Goal: Task Accomplishment & Management: Manage account settings

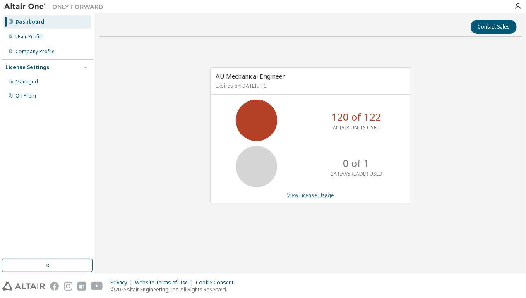
click at [299, 197] on link "View License Usage" at bounding box center [310, 195] width 47 height 7
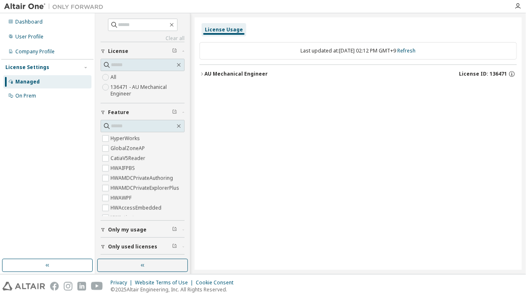
click at [201, 74] on icon "button" at bounding box center [201, 74] width 5 height 5
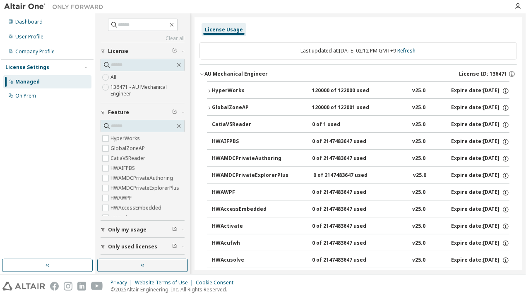
click at [207, 90] on icon "button" at bounding box center [209, 90] width 5 height 5
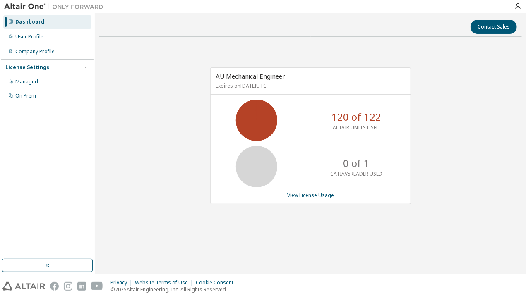
click at [151, 105] on div "AU Mechanical Engineer Expires on January 1, 2038 UTC 120 of 122 ALTAIR UNITS U…" at bounding box center [310, 140] width 422 height 194
click at [434, 134] on div "AU Mechanical Engineer Expires on January 1, 2038 UTC 120 of 122 ALTAIR UNITS U…" at bounding box center [310, 140] width 422 height 194
click at [301, 195] on link "View License Usage" at bounding box center [310, 195] width 47 height 7
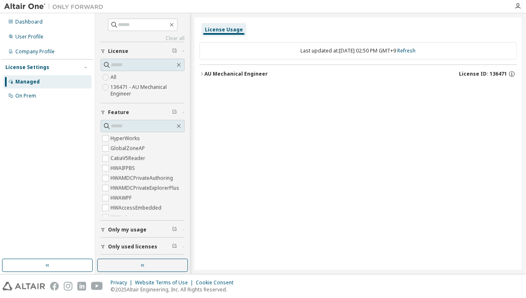
click at [201, 73] on icon "button" at bounding box center [201, 74] width 5 height 5
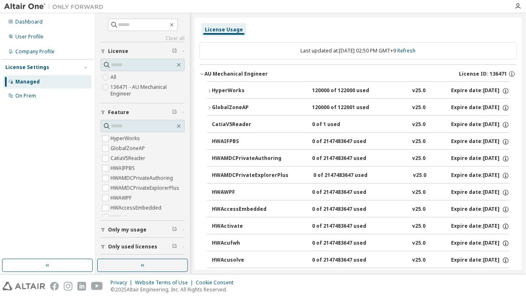
click at [211, 91] on icon "button" at bounding box center [209, 90] width 5 height 5
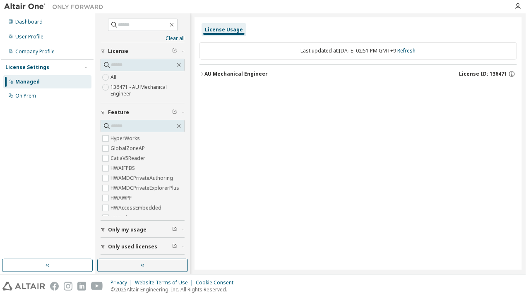
click at [200, 72] on icon "button" at bounding box center [201, 74] width 5 height 5
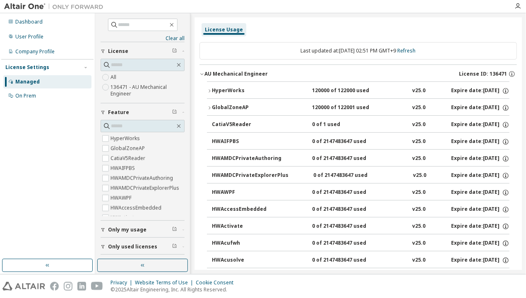
click at [208, 90] on icon "button" at bounding box center [209, 90] width 5 height 5
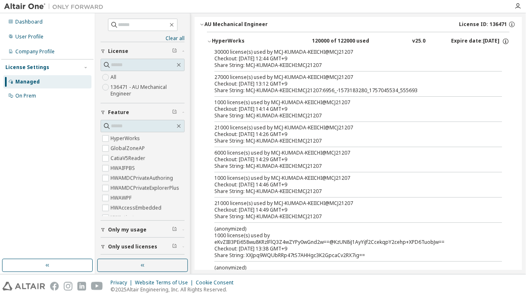
scroll to position [41, 0]
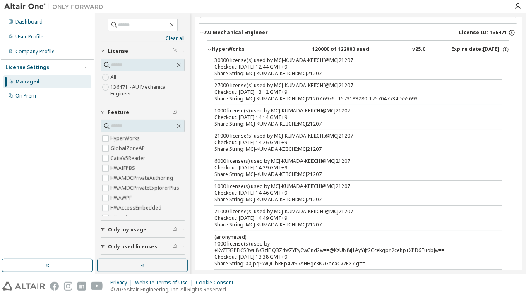
click at [511, 32] on icon "button" at bounding box center [511, 33] width 1 height 2
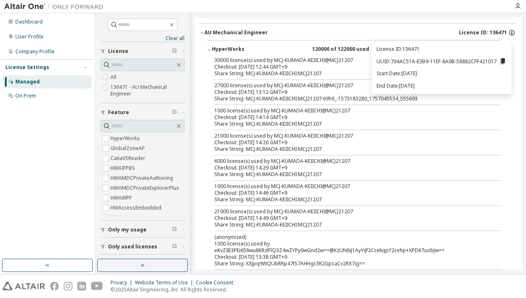
click at [511, 32] on icon "button" at bounding box center [511, 33] width 1 height 2
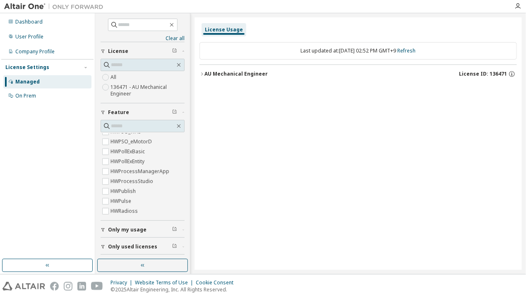
scroll to position [1692, 0]
click at [201, 73] on icon "button" at bounding box center [201, 74] width 5 height 5
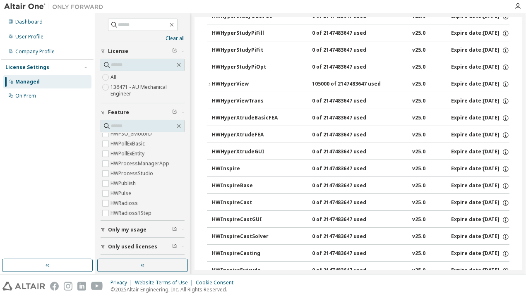
scroll to position [1530, 0]
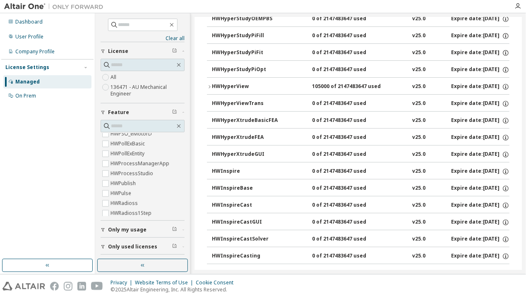
click at [208, 84] on icon "button" at bounding box center [209, 86] width 5 height 5
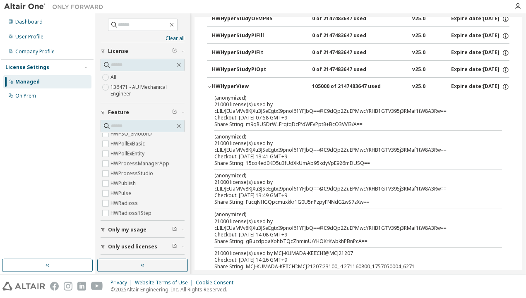
click at [208, 84] on icon "button" at bounding box center [209, 86] width 5 height 5
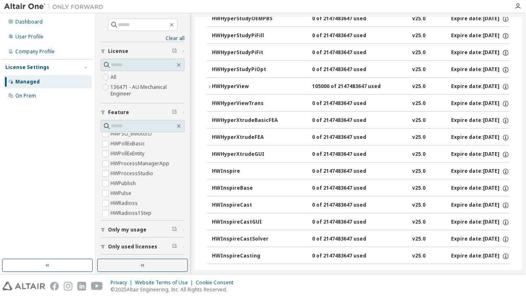
click at [208, 84] on icon "button" at bounding box center [209, 86] width 5 height 5
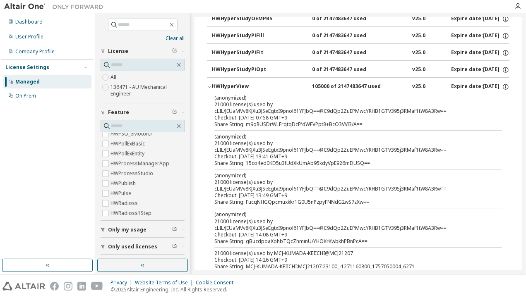
click at [210, 86] on icon "button" at bounding box center [209, 87] width 3 height 2
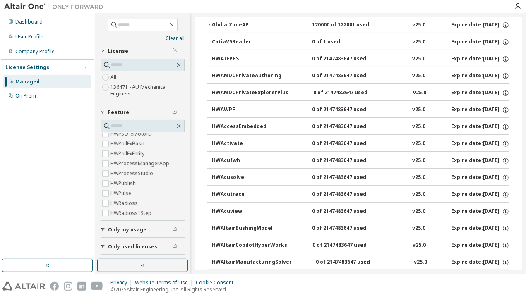
scroll to position [0, 0]
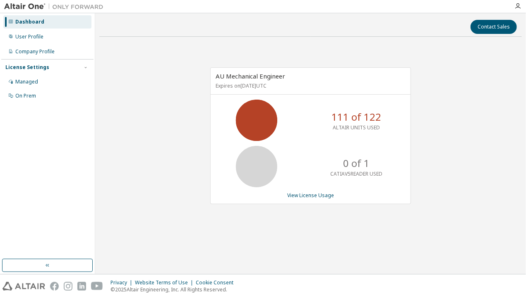
click at [198, 86] on div "AU Mechanical Engineer Expires on [DATE] UTC 111 of 122 ALTAIR UNITS USED 0 of …" at bounding box center [310, 140] width 422 height 194
click at [439, 96] on div "AU Mechanical Engineer Expires on January 1, 2038 UTC 111 of 122 ALTAIR UNITS U…" at bounding box center [310, 140] width 422 height 194
